Goal: Find specific page/section: Find specific page/section

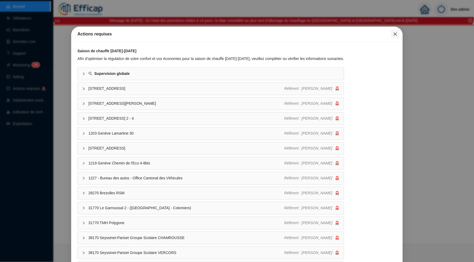
click at [393, 35] on icon "close" at bounding box center [395, 34] width 4 height 4
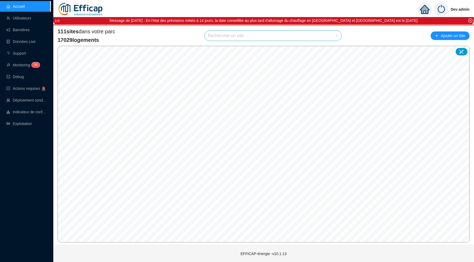
click at [315, 35] on input "search" at bounding box center [271, 36] width 126 height 10
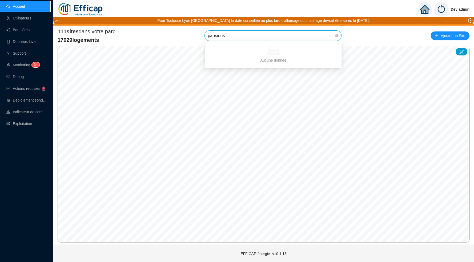
click at [334, 50] on div "Aucune donnée" at bounding box center [273, 50] width 124 height 9
type input "parisien"
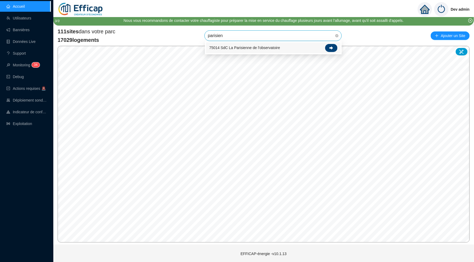
click at [330, 46] on icon at bounding box center [332, 48] width 4 height 4
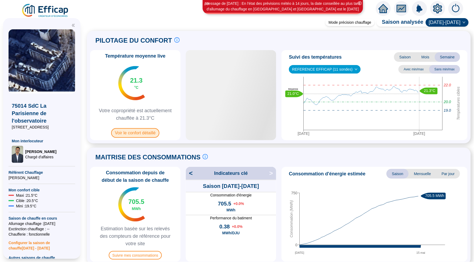
click at [151, 134] on span "Voir le confort détaillé" at bounding box center [135, 133] width 48 height 10
